Goal: Obtain resource: Obtain resource

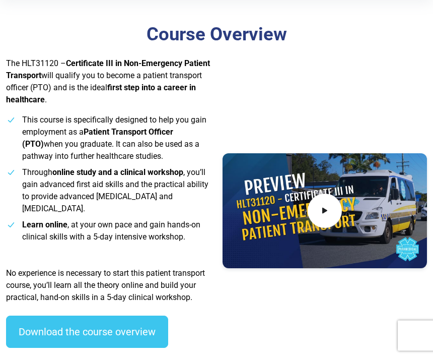
scroll to position [247, 0]
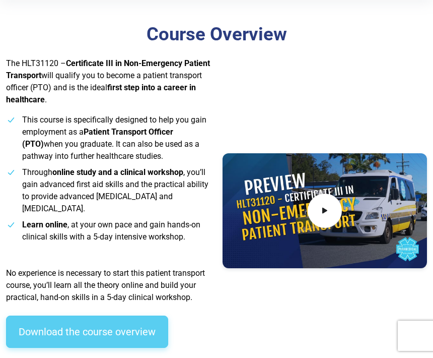
click at [119, 330] on link "Download the course overview" at bounding box center [87, 331] width 162 height 32
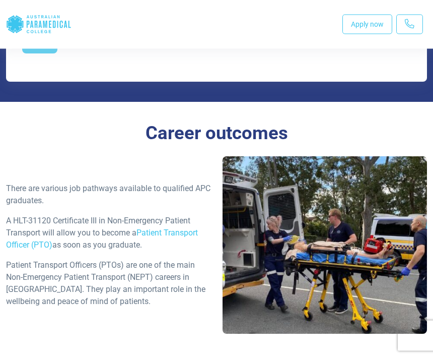
scroll to position [1104, 0]
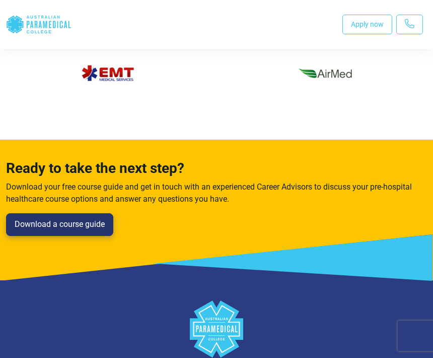
click at [72, 213] on link "Download a course guide" at bounding box center [59, 224] width 107 height 23
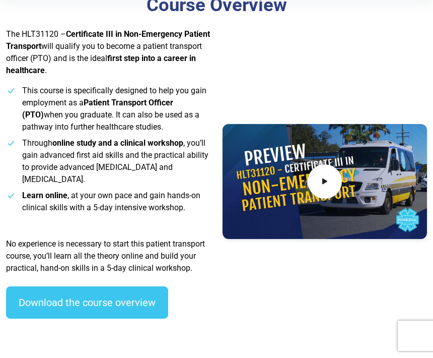
scroll to position [275, 0]
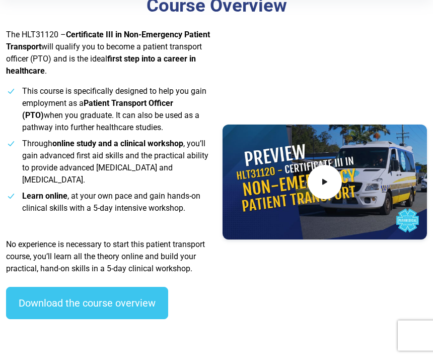
click at [41, 63] on p "The HLT31120 – Certificate III in Non-Emergency Patient Transport will qualify …" at bounding box center [108, 53] width 204 height 48
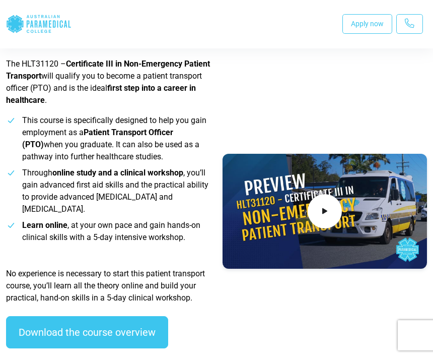
scroll to position [246, 0]
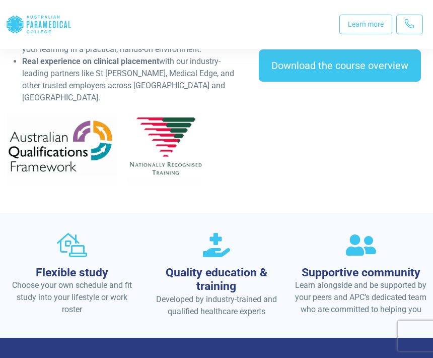
scroll to position [496, 0]
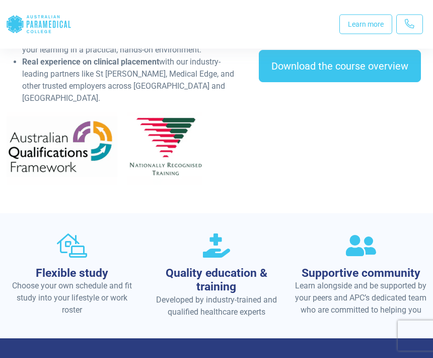
click at [216, 266] on h3 "Quality education & training" at bounding box center [217, 280] width 132 height 28
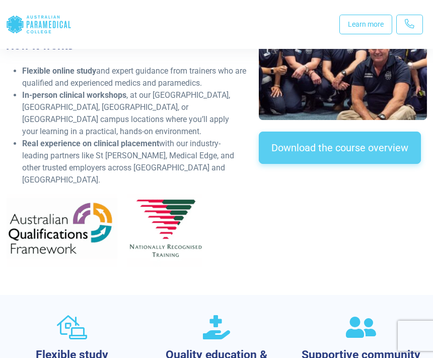
click at [328, 145] on link "Download the course overview" at bounding box center [340, 147] width 162 height 32
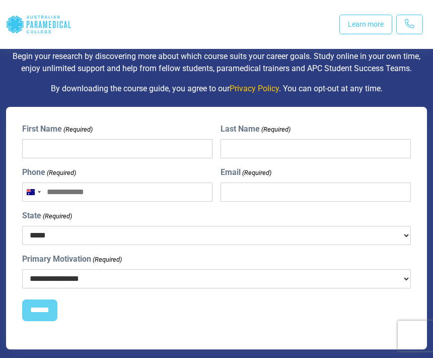
scroll to position [415, 0]
